Goal: Information Seeking & Learning: Learn about a topic

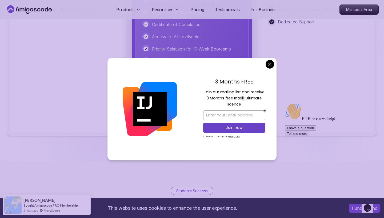
scroll to position [1372, 0]
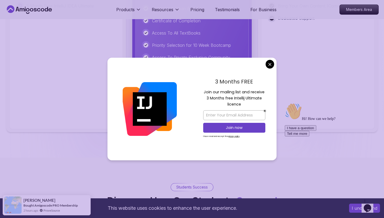
click at [270, 63] on body "This website uses cookies to enhance the user experience. I understand Products…" at bounding box center [192, 189] width 384 height 3123
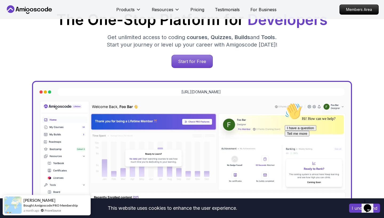
scroll to position [88, 0]
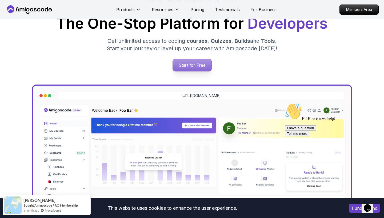
click at [184, 64] on p "Start for Free" at bounding box center [191, 65] width 39 height 12
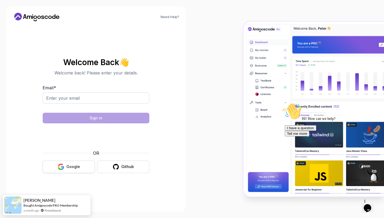
click at [67, 164] on button "Google" at bounding box center [69, 167] width 52 height 13
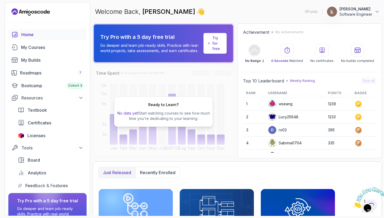
click at [353, 205] on icon "Close" at bounding box center [353, 207] width 0 height 5
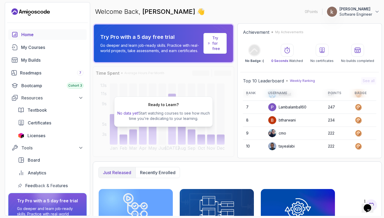
click at [358, 174] on div "Just released Recently enrolled" at bounding box center [237, 172] width 278 height 11
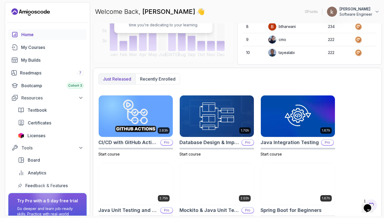
scroll to position [115, 0]
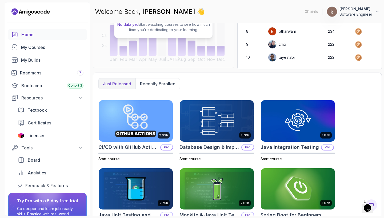
click at [366, 168] on div "2.63h CI/CD with GitHub Actions Pro Start course 1.70h Database Design & Implem…" at bounding box center [237, 199] width 278 height 198
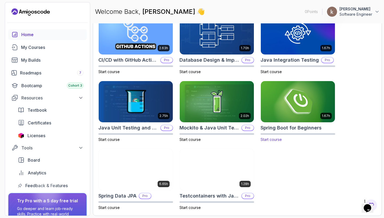
scroll to position [176, 0]
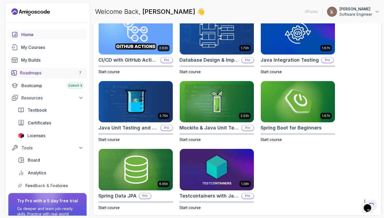
click at [53, 76] on link "Roadmaps 7" at bounding box center [47, 73] width 78 height 11
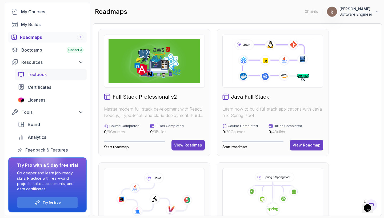
scroll to position [36, 0]
click at [98, 101] on div "Full Stack Professional v2 Master modern full-stack development with React, Nod…" at bounding box center [237, 119] width 289 height 193
